Goal: Obtain resource: Download file/media

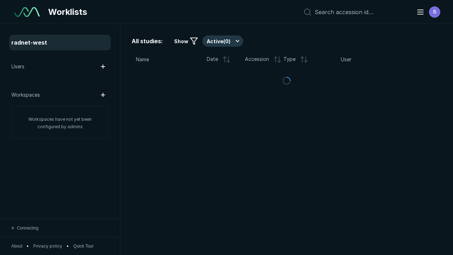
scroll to position [1931, 2946]
